Goal: Task Accomplishment & Management: Manage account settings

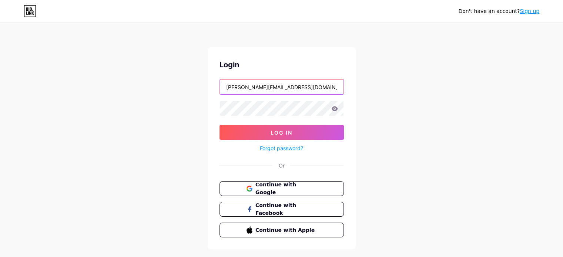
click at [256, 83] on input "[PERSON_NAME][EMAIL_ADDRESS][DOMAIN_NAME]" at bounding box center [282, 87] width 124 height 15
paste input "[URL][DOMAIN_NAME]"
type input "[URL][DOMAIN_NAME]"
click at [332, 107] on div at bounding box center [282, 109] width 124 height 16
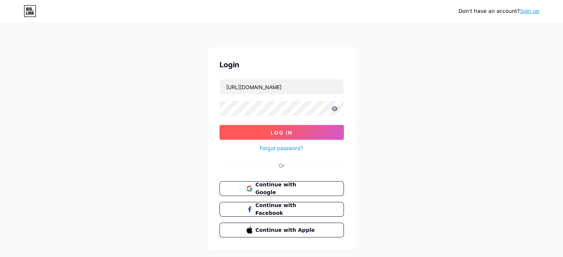
click at [247, 133] on button "Log In" at bounding box center [282, 132] width 124 height 15
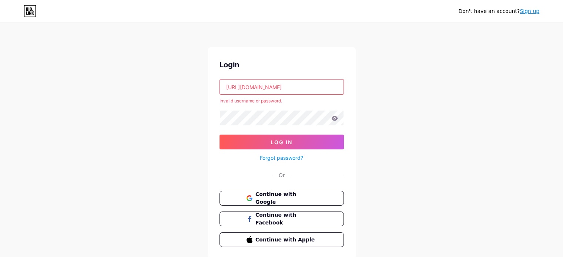
click at [275, 83] on input "[URL][DOMAIN_NAME]" at bounding box center [282, 87] width 124 height 15
paste input "[EMAIL_ADDRESS][DOMAIN_NAME]"
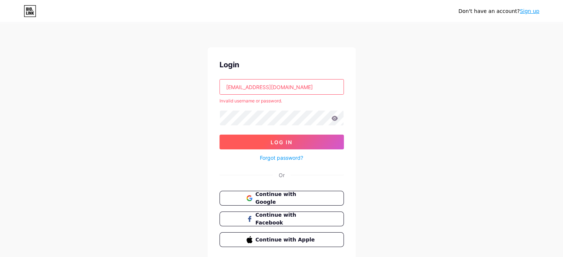
type input "[EMAIL_ADDRESS][DOMAIN_NAME]"
click at [272, 142] on span "Log In" at bounding box center [282, 142] width 22 height 6
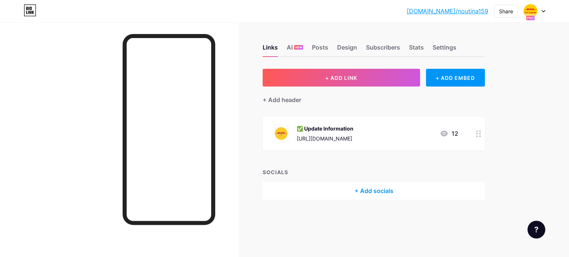
click at [479, 136] on circle at bounding box center [480, 137] width 2 height 2
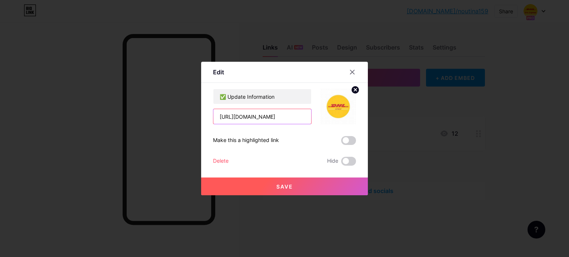
click at [253, 117] on input "[URL][DOMAIN_NAME]" at bounding box center [262, 116] width 98 height 15
paste input "[DOMAIN_NAME][URL]"
type input "[URL][DOMAIN_NAME]"
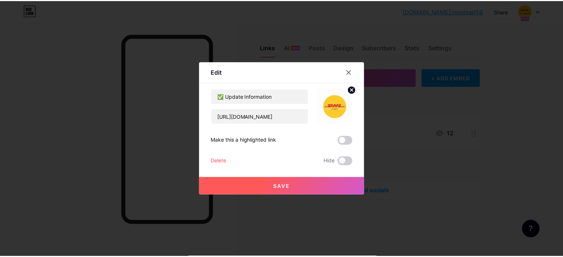
scroll to position [0, 0]
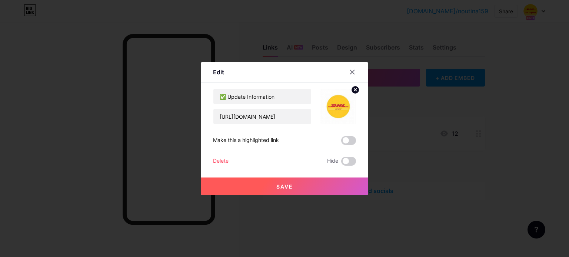
click at [303, 184] on button "Save" at bounding box center [284, 187] width 167 height 18
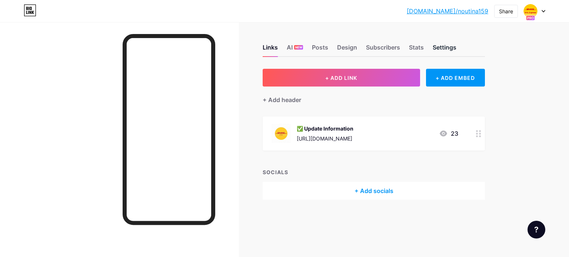
click at [446, 50] on div "Settings" at bounding box center [444, 49] width 24 height 13
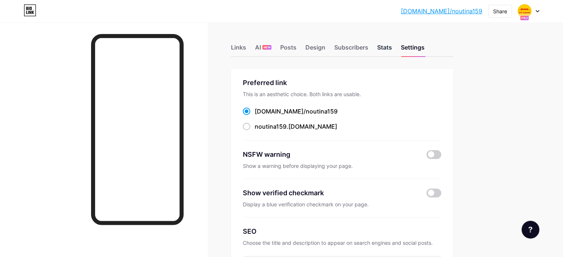
click at [392, 47] on div "Stats" at bounding box center [384, 49] width 15 height 13
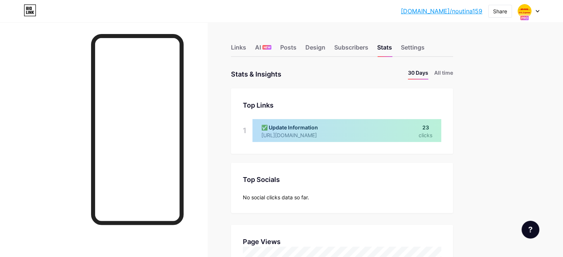
scroll to position [257, 563]
click at [368, 43] on div "Subscribers" at bounding box center [351, 49] width 34 height 13
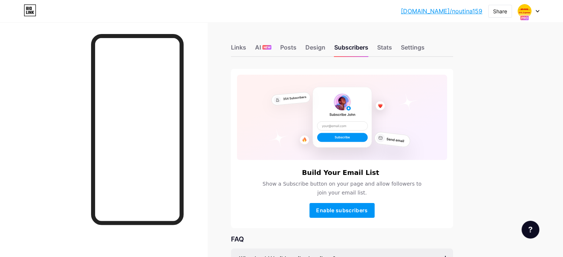
scroll to position [16, 0]
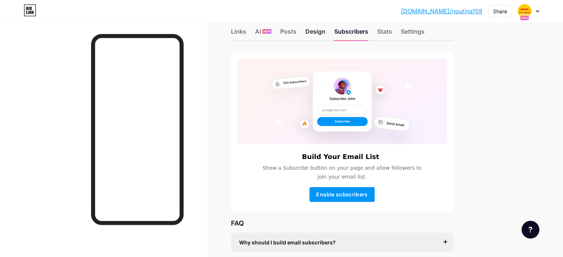
click at [325, 37] on div "Design" at bounding box center [315, 33] width 20 height 13
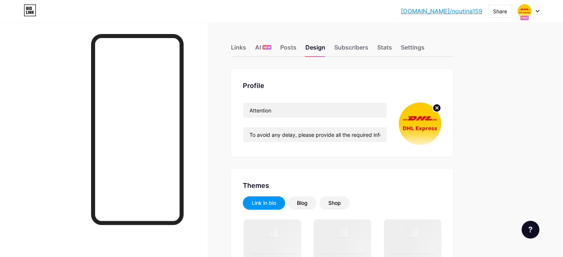
click at [349, 34] on div "Links AI NEW Posts Design Subscribers Stats Settings" at bounding box center [342, 44] width 222 height 26
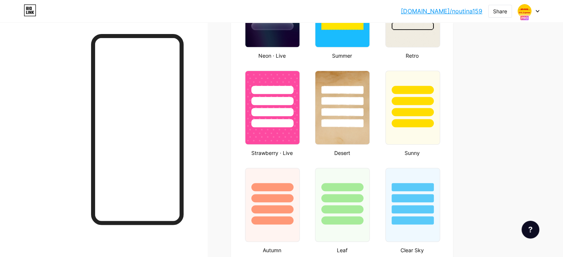
scroll to position [565, 0]
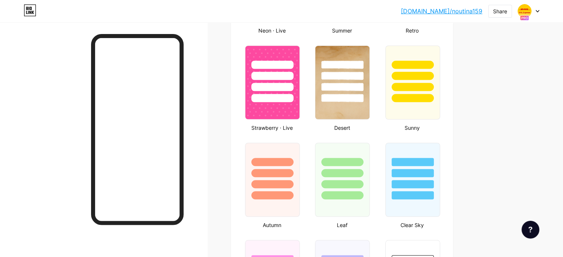
type input "#ffffff"
type input "#34d134"
type input "#000000"
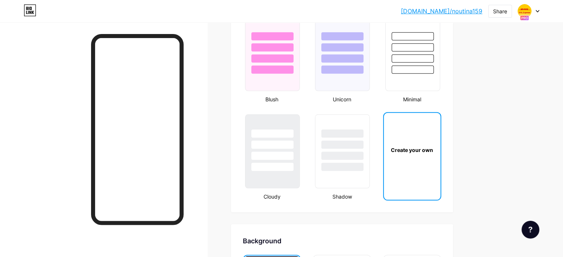
scroll to position [790, 0]
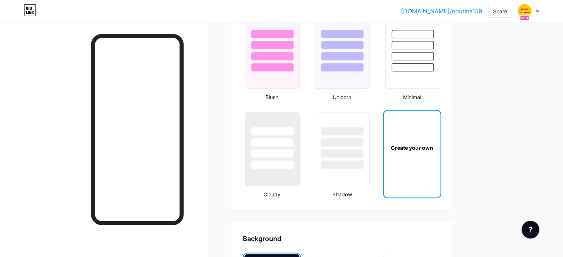
click at [439, 145] on div "Create your own" at bounding box center [412, 148] width 54 height 8
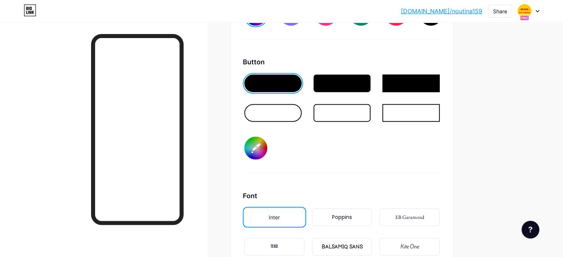
scroll to position [1142, 0]
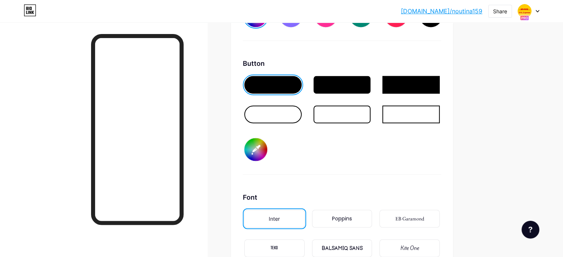
click at [267, 147] on input "#34d134" at bounding box center [255, 149] width 23 height 23
type input "#ffffff"
type input "#d1333b"
type input "#ffffff"
type input "#d13333"
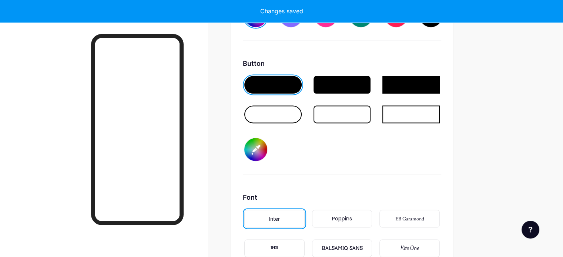
type input "#ffffff"
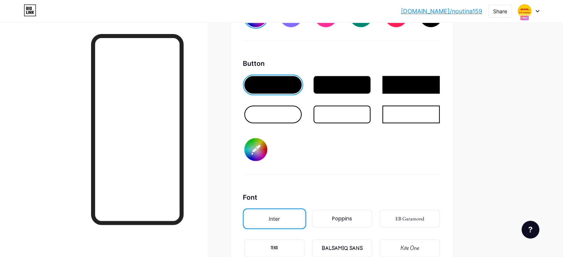
type input "#d13333"
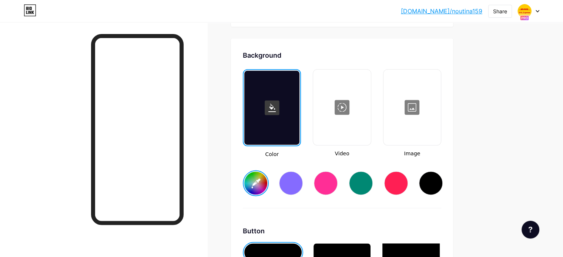
scroll to position [939, 0]
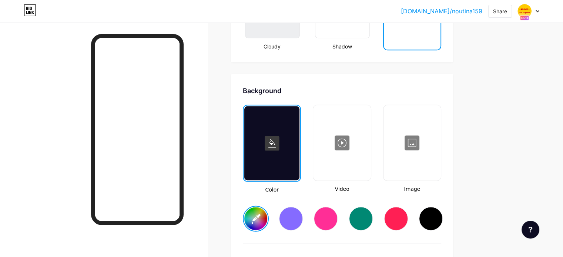
click at [267, 217] on input "#ffffff" at bounding box center [255, 218] width 23 height 23
type input "#fbe44b"
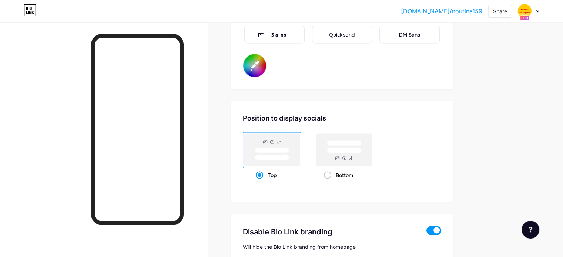
scroll to position [43, 0]
